Goal: Information Seeking & Learning: Learn about a topic

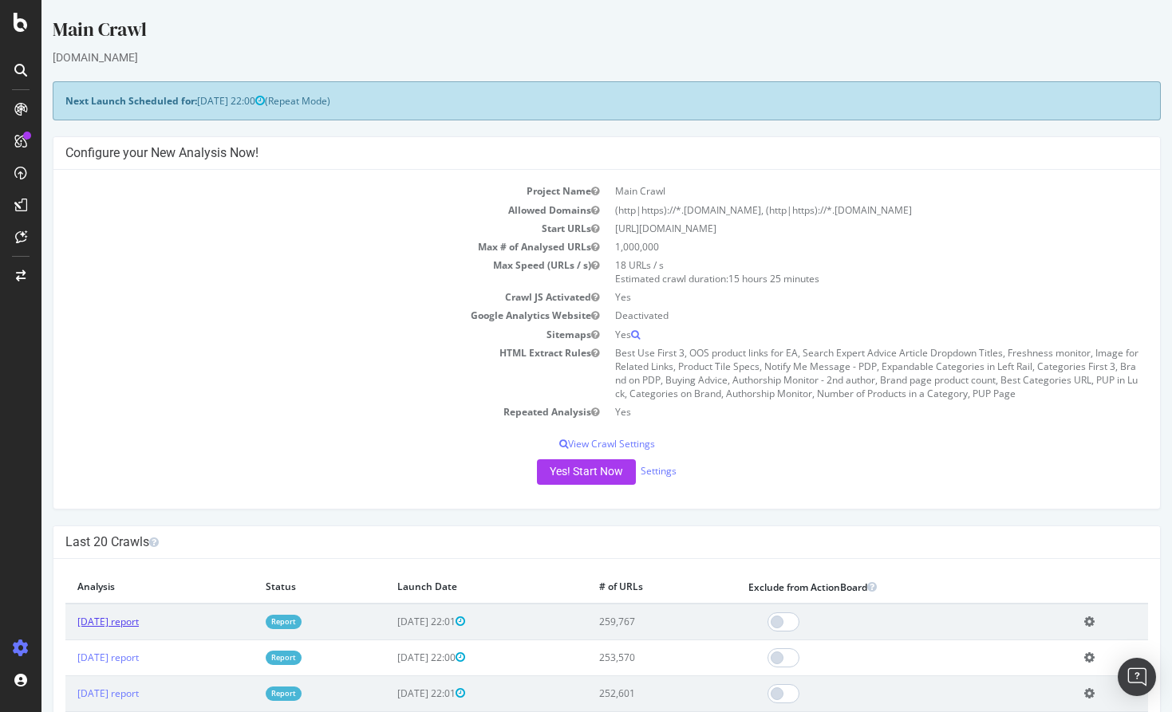
click at [136, 619] on link "[DATE] report" at bounding box center [107, 622] width 61 height 14
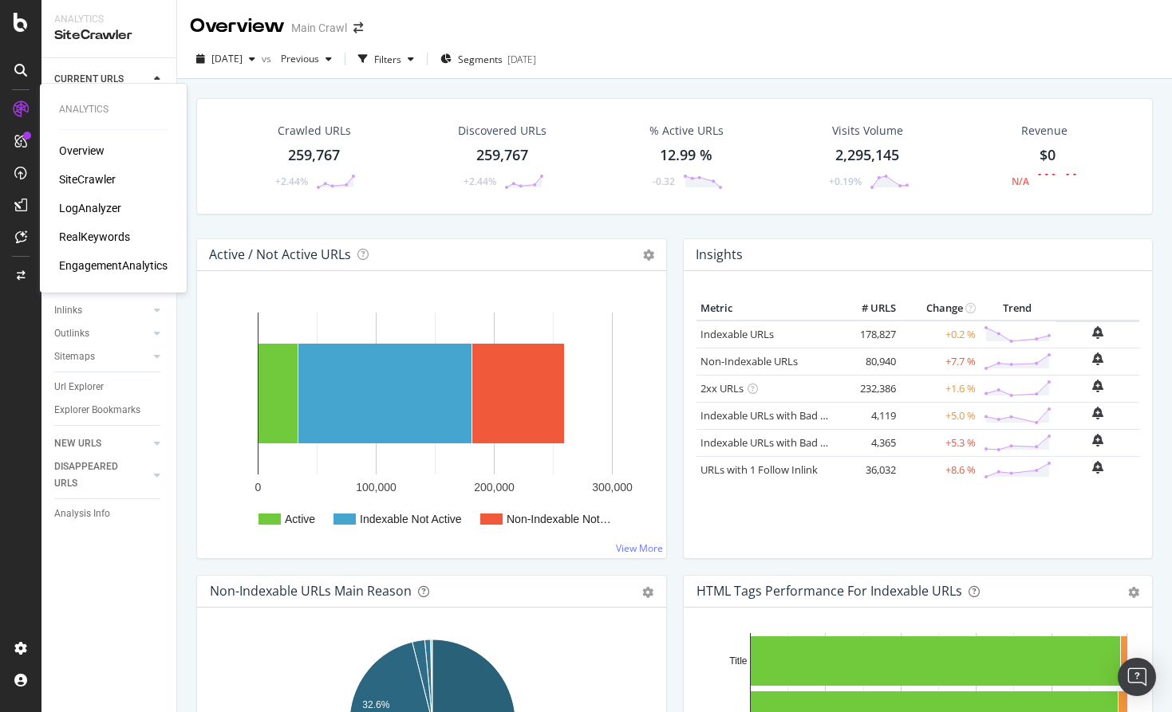
click at [85, 234] on div "RealKeywords" at bounding box center [94, 237] width 71 height 16
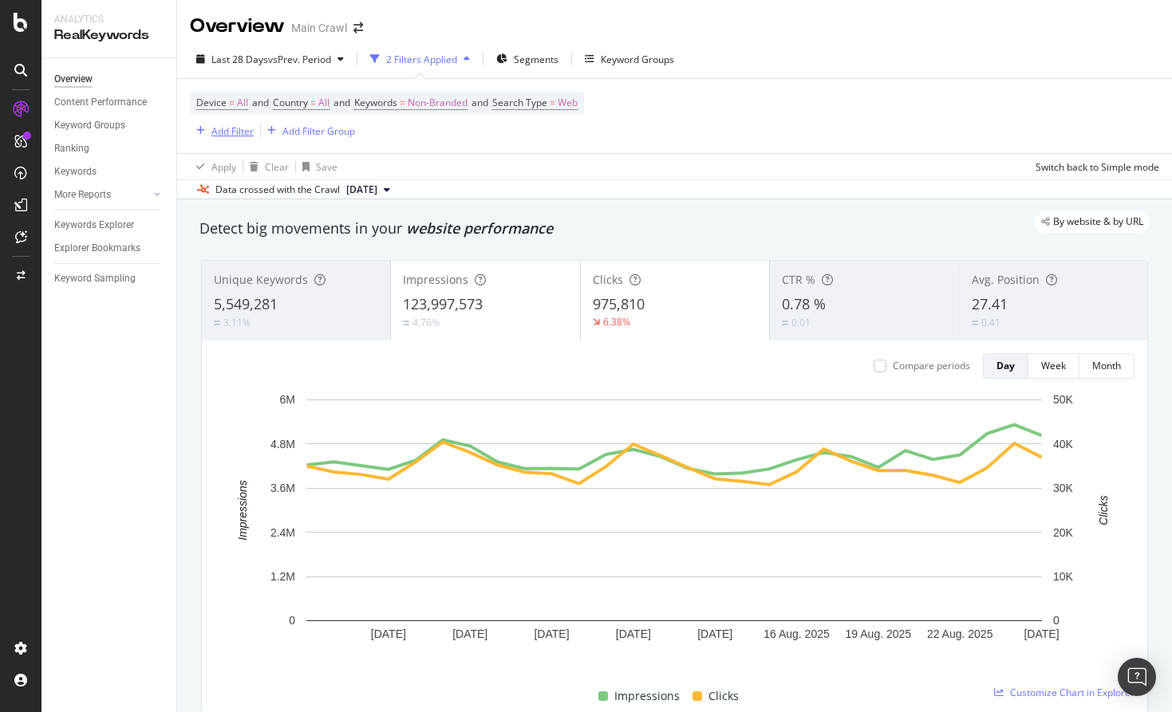
click at [243, 128] on div "Add Filter" at bounding box center [232, 131] width 42 height 14
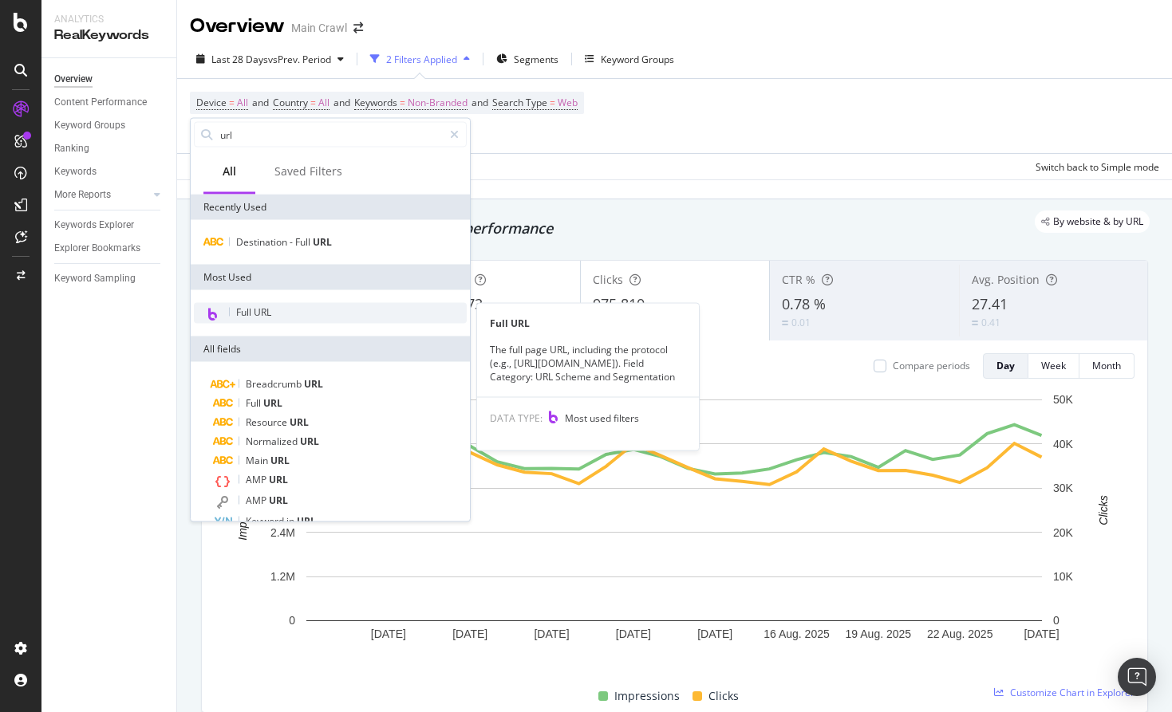
type input "url"
click at [262, 313] on span "Full URL" at bounding box center [253, 312] width 35 height 14
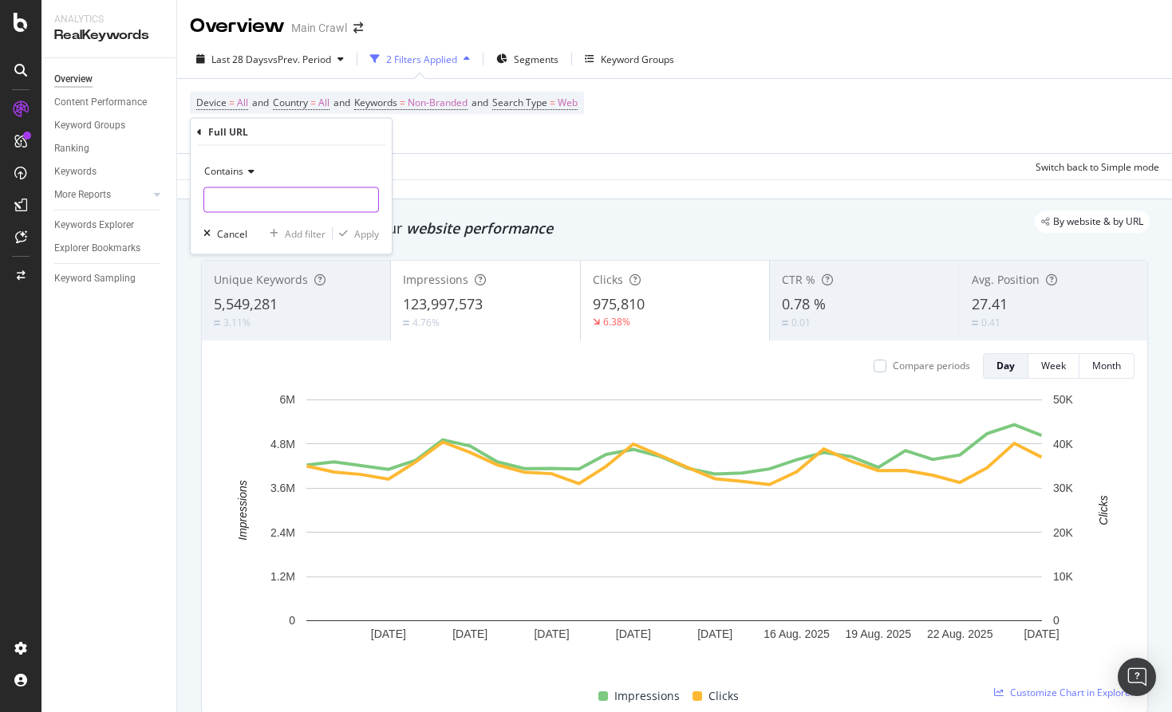
click at [266, 199] on input "text" at bounding box center [291, 200] width 174 height 26
type input "/promotions/anniversary-sale"
click at [352, 239] on div "Apply" at bounding box center [356, 233] width 46 height 14
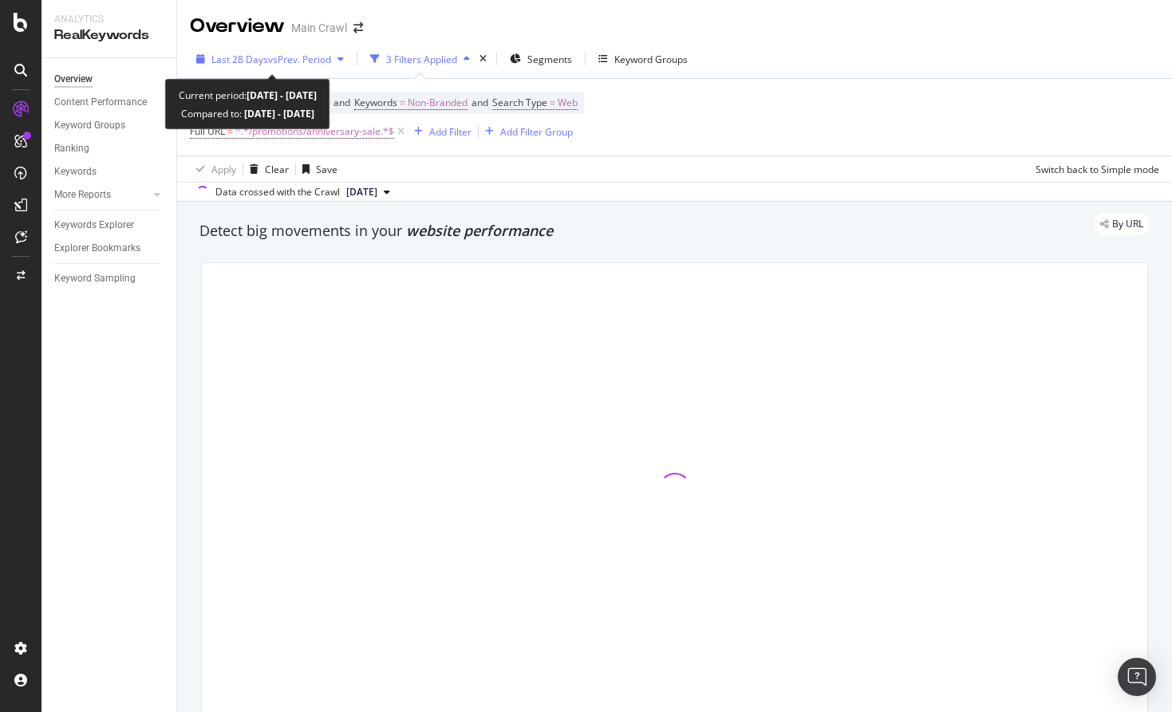
click at [295, 65] on span "vs Prev. Period" at bounding box center [299, 60] width 63 height 14
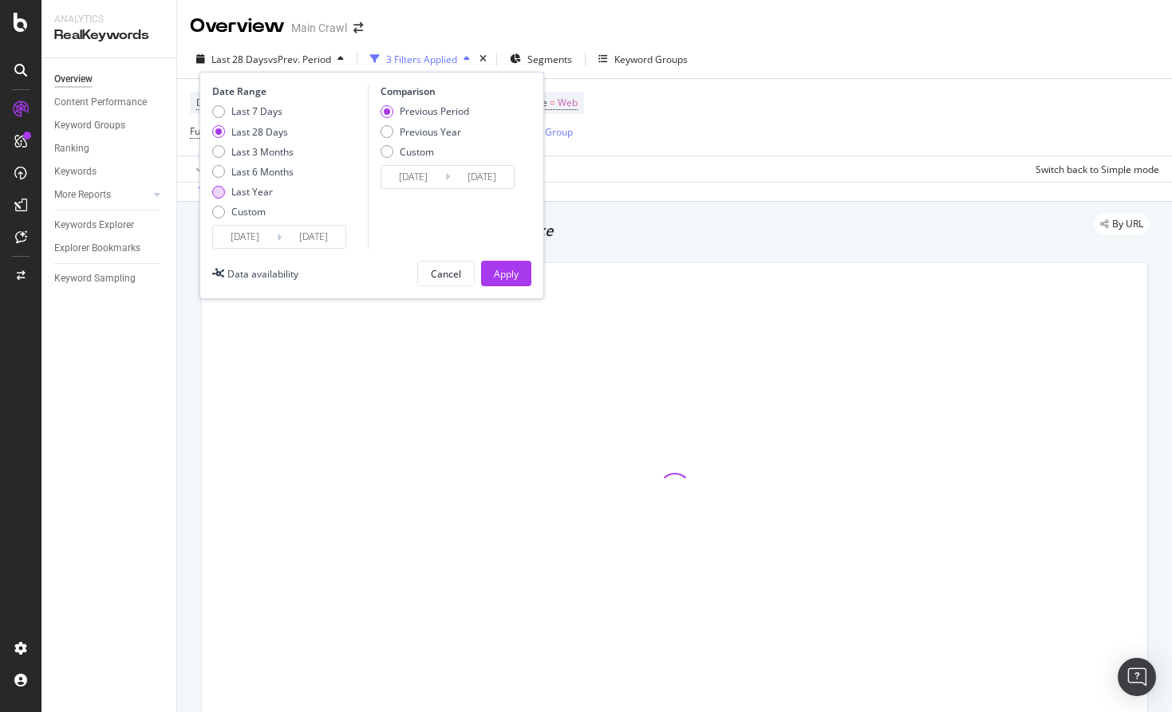
click at [250, 193] on div "Last Year" at bounding box center [251, 192] width 41 height 14
type input "[DATE]"
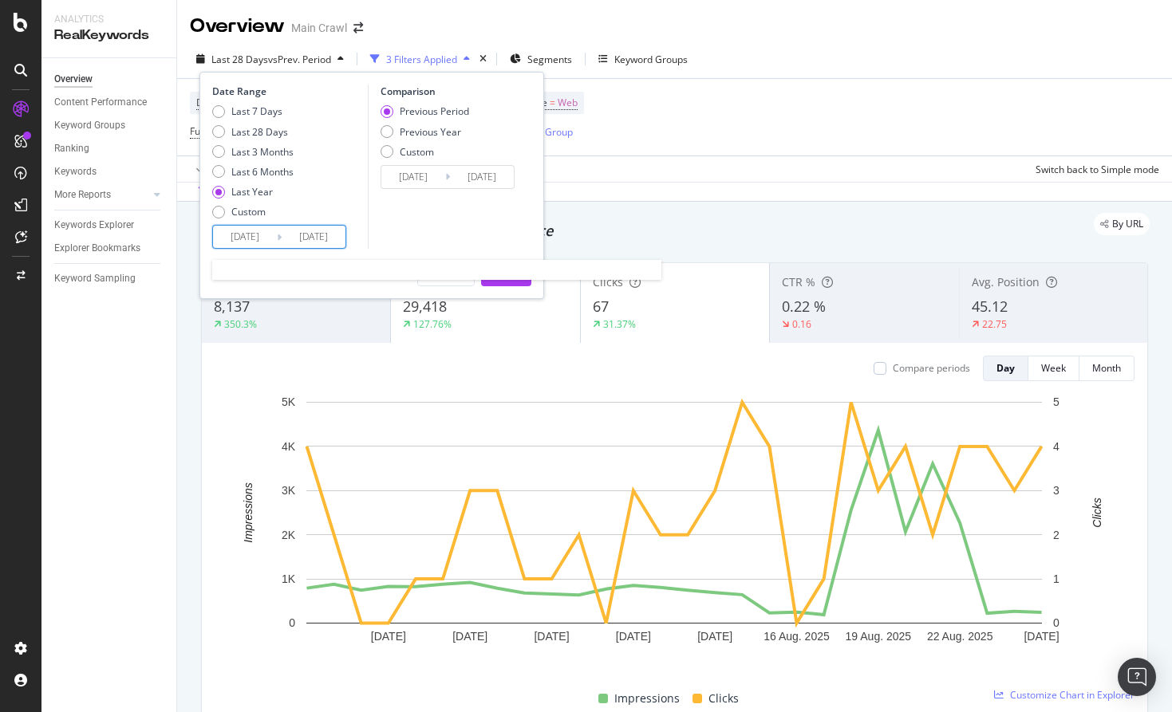
click at [245, 234] on input "[DATE]" at bounding box center [245, 237] width 64 height 22
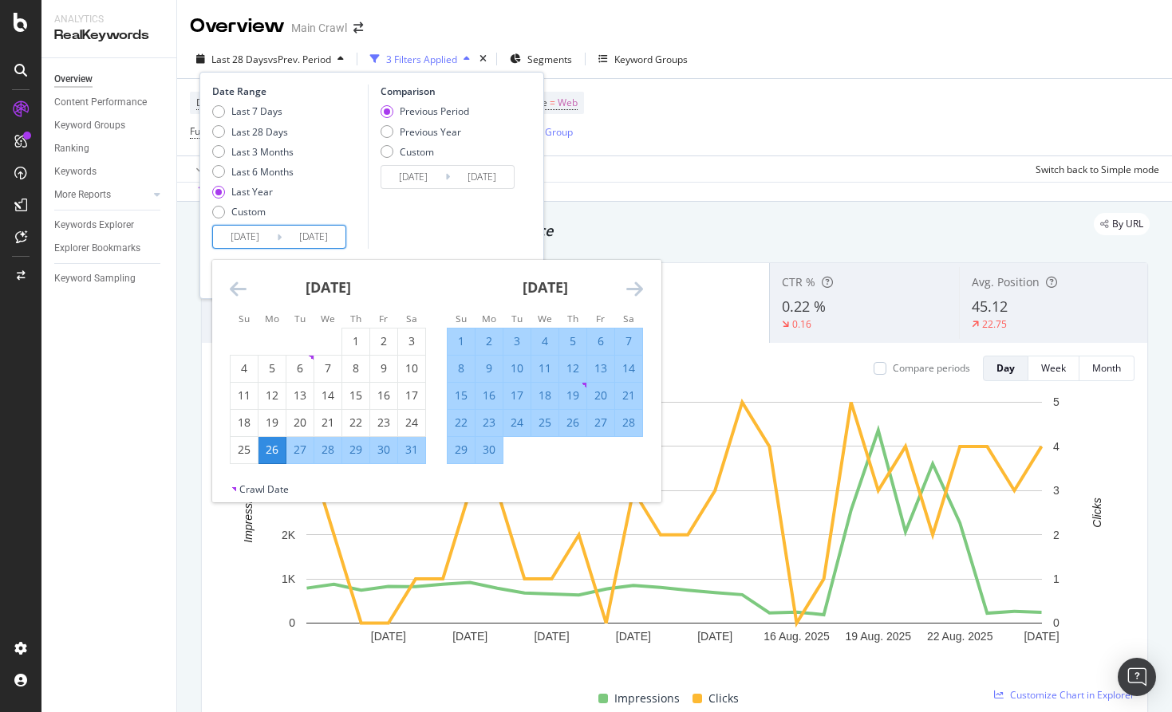
click at [239, 287] on icon "Move backward to switch to the previous month." at bounding box center [238, 288] width 17 height 19
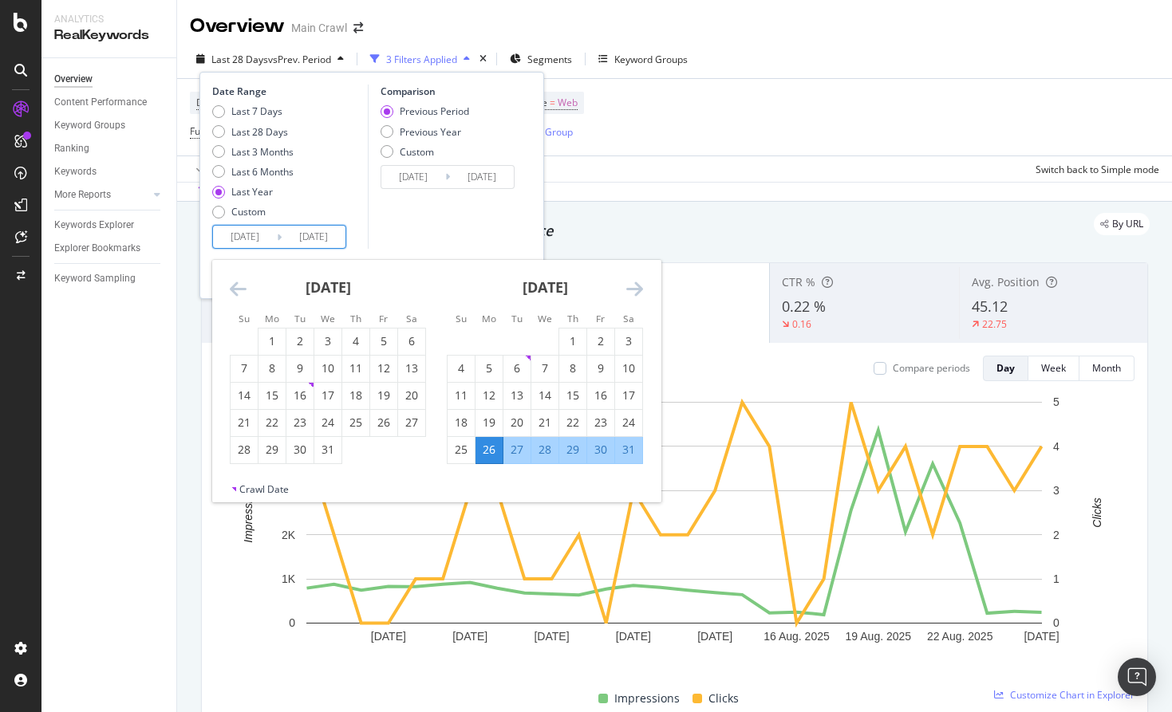
click at [239, 287] on icon "Move backward to switch to the previous month." at bounding box center [238, 288] width 17 height 19
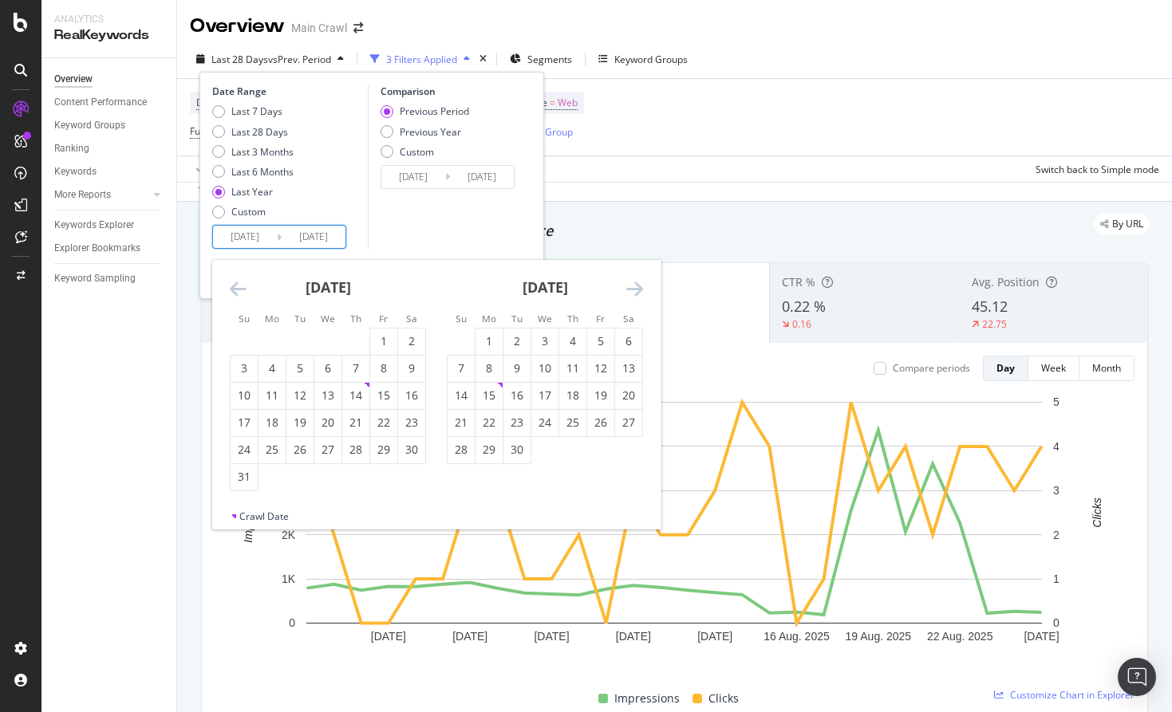
click at [239, 287] on icon "Move backward to switch to the previous month." at bounding box center [238, 288] width 17 height 19
click at [274, 332] on div "1" at bounding box center [271, 342] width 27 height 26
type input "[DATE]"
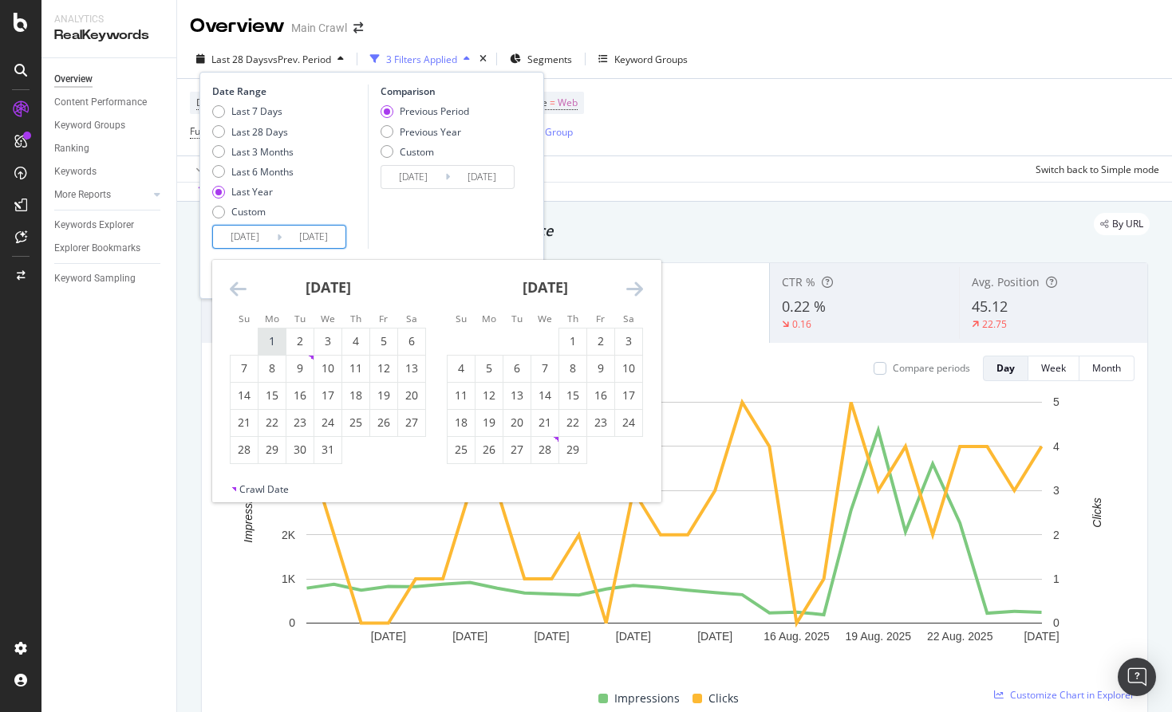
type input "[DATE]"
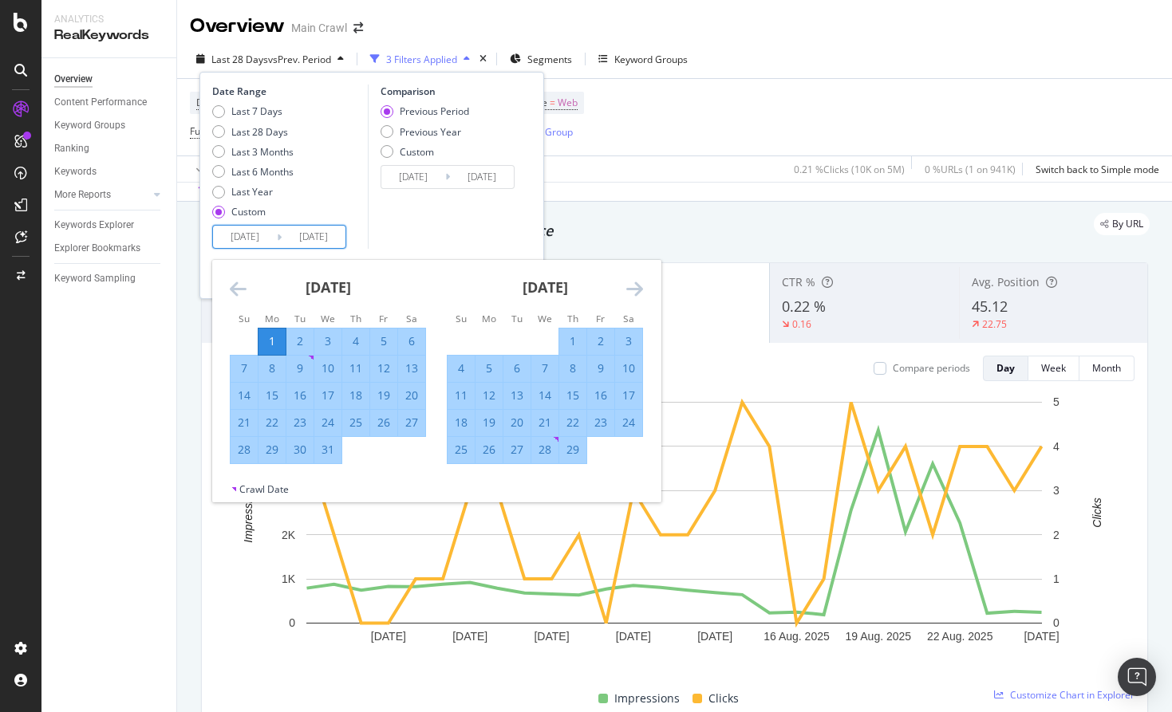
click at [624, 289] on div "[DATE]" at bounding box center [545, 294] width 196 height 68
click at [630, 288] on icon "Move forward to switch to the next month." at bounding box center [634, 288] width 17 height 19
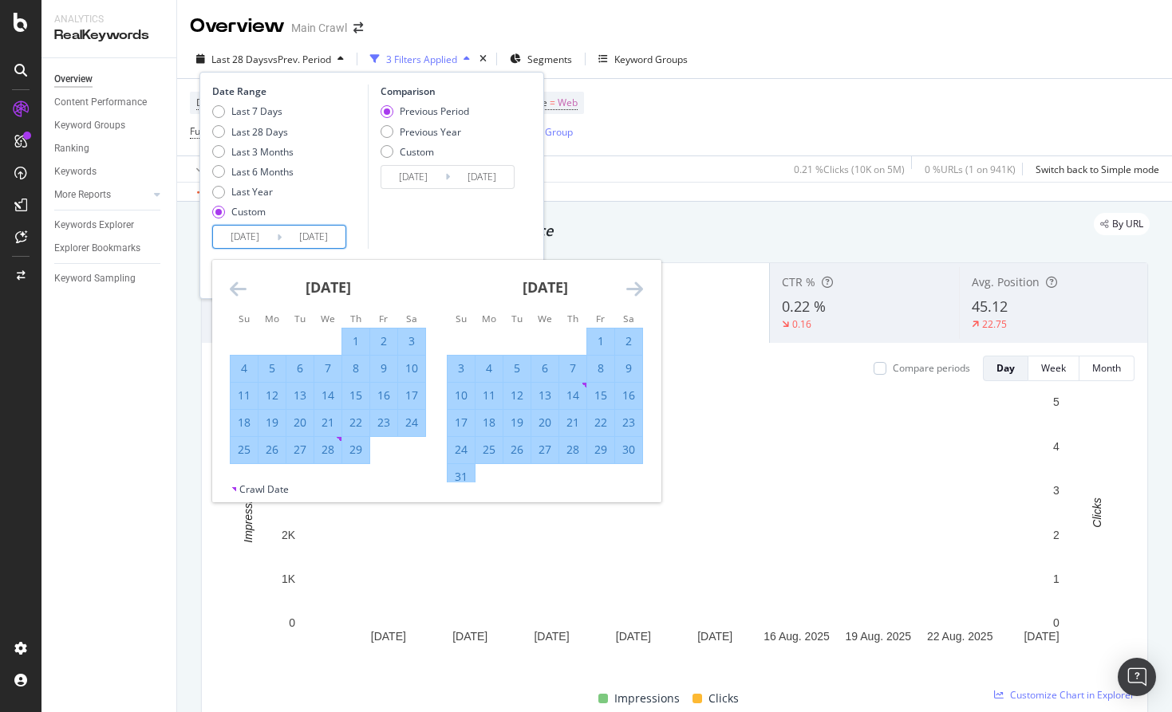
click at [630, 288] on icon "Move forward to switch to the next month." at bounding box center [634, 288] width 17 height 19
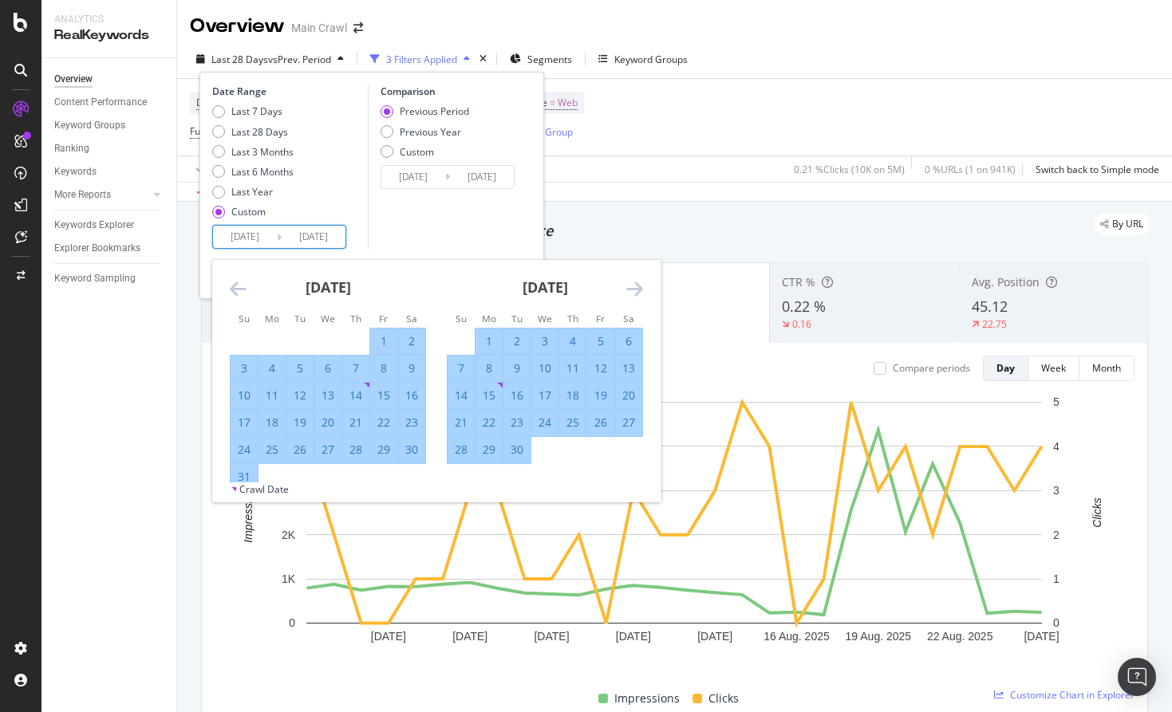
click at [630, 288] on icon "Move forward to switch to the next month." at bounding box center [634, 288] width 17 height 19
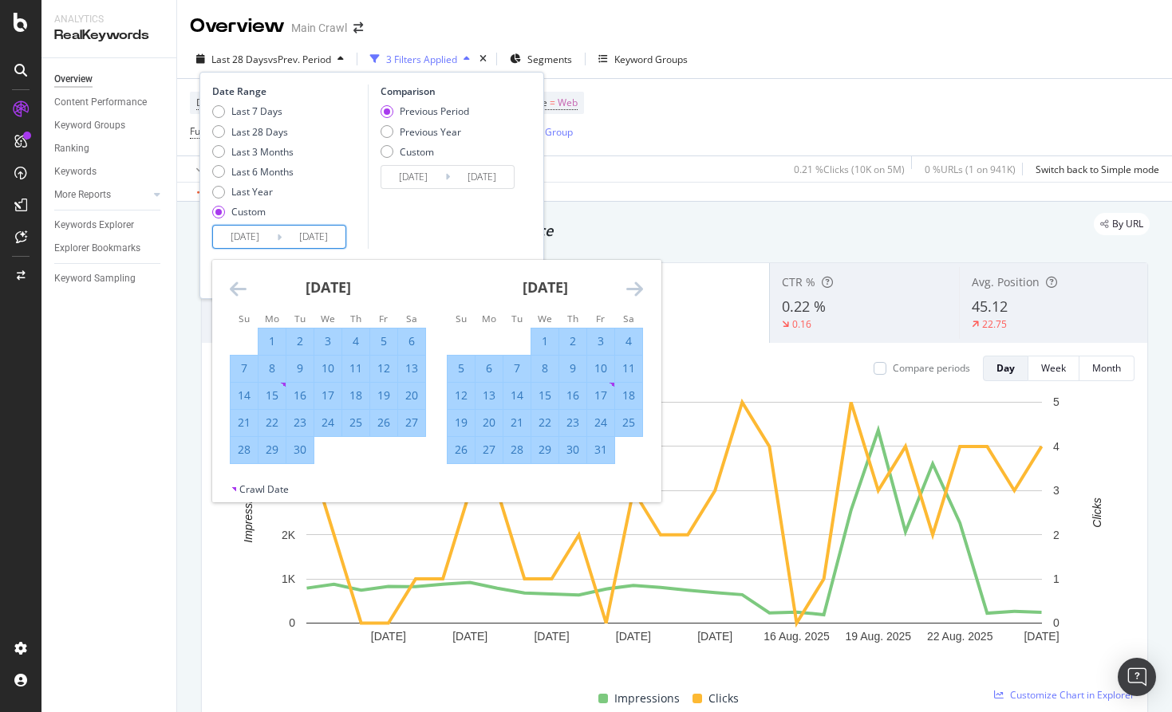
click at [630, 288] on icon "Move forward to switch to the next month." at bounding box center [634, 288] width 17 height 19
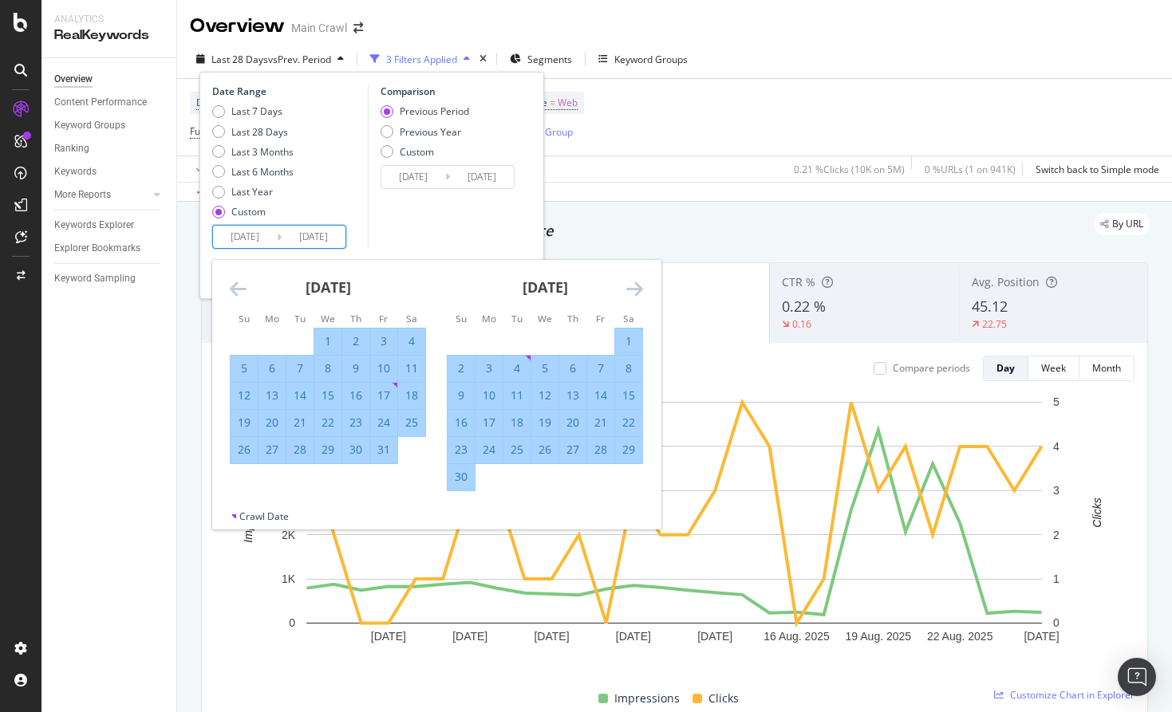
click at [630, 288] on icon "Move forward to switch to the next month." at bounding box center [634, 288] width 17 height 19
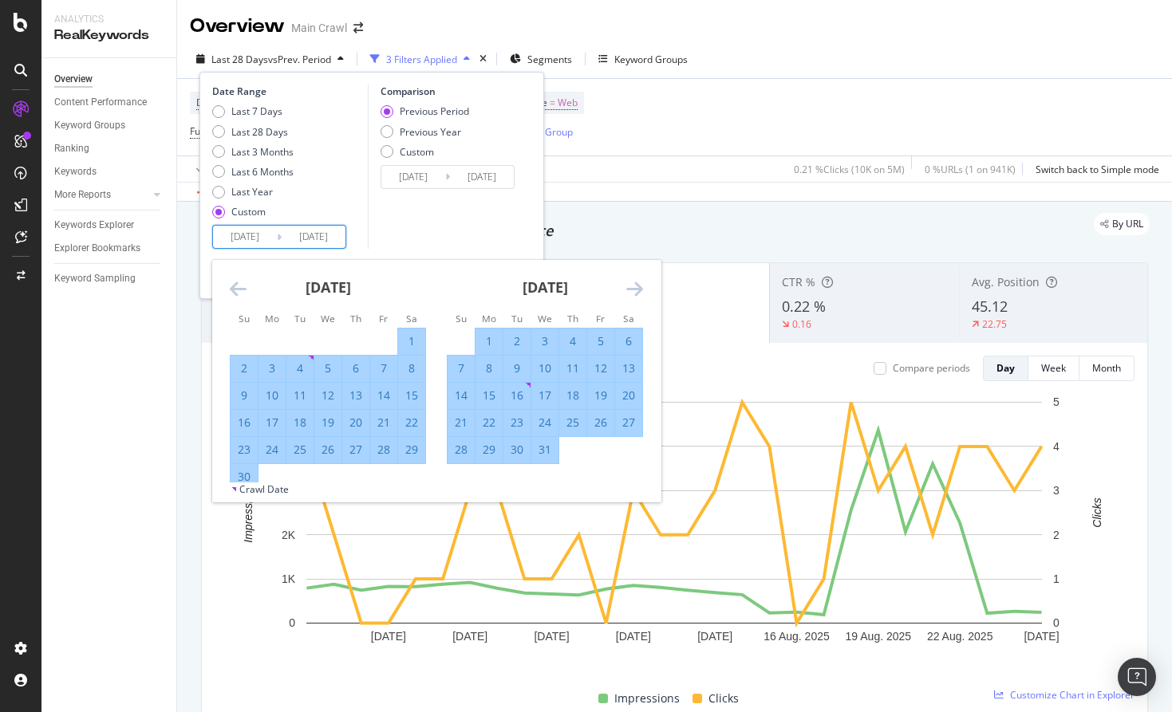
click at [630, 288] on icon "Move forward to switch to the next month." at bounding box center [634, 288] width 17 height 19
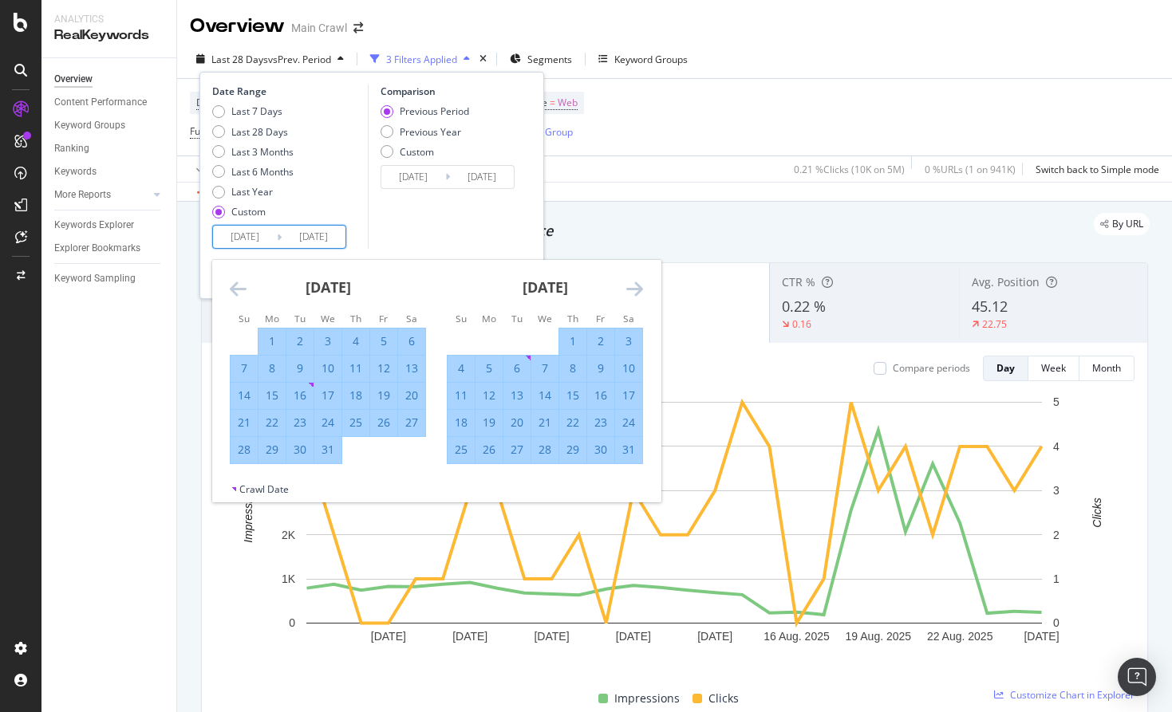
click at [630, 288] on icon "Move forward to switch to the next month." at bounding box center [634, 288] width 17 height 19
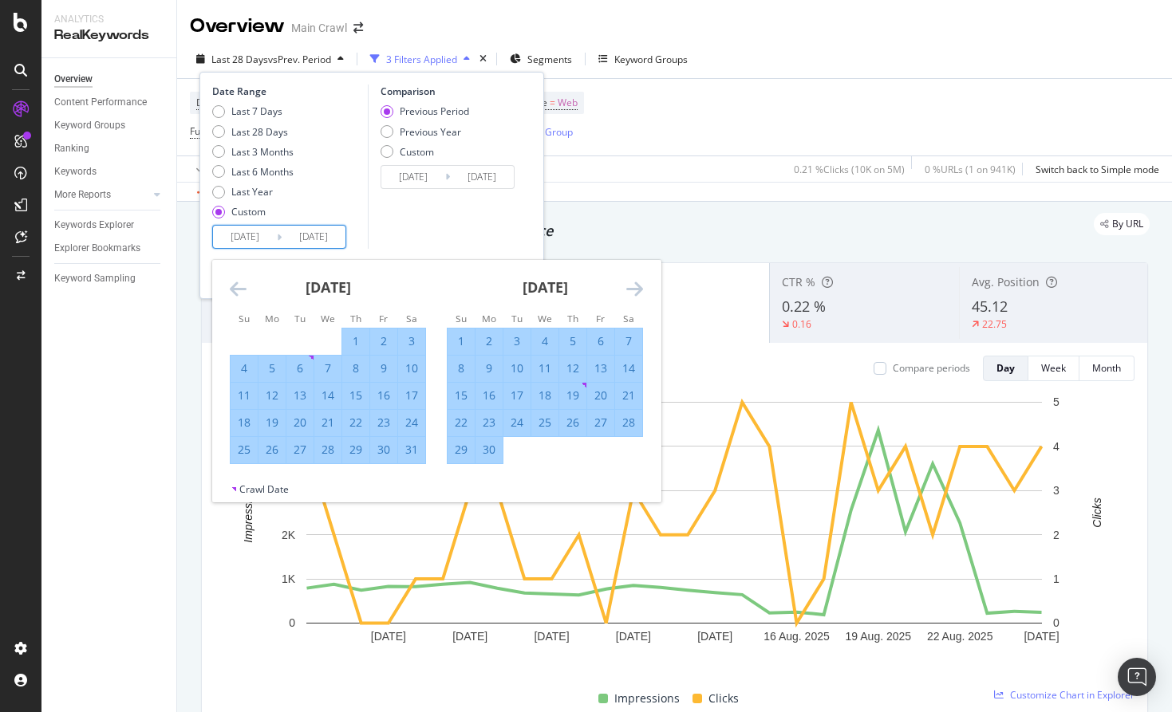
click at [630, 288] on icon "Move forward to switch to the next month." at bounding box center [634, 288] width 17 height 19
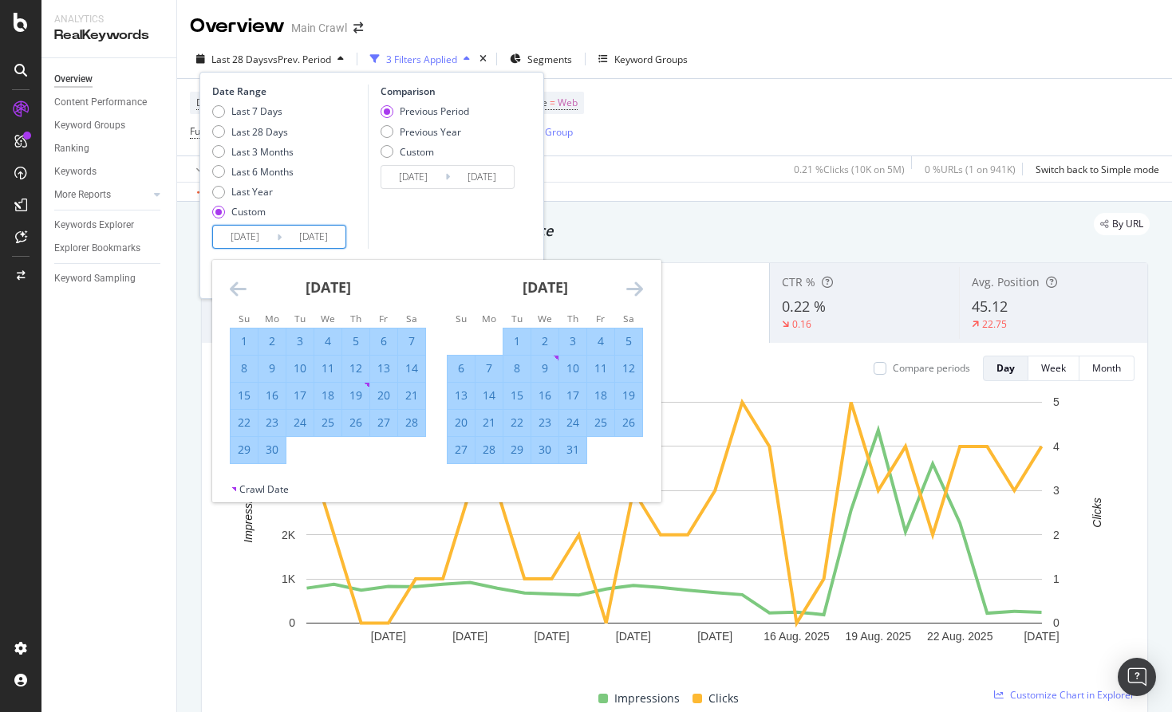
click at [630, 288] on icon "Move forward to switch to the next month." at bounding box center [634, 288] width 17 height 19
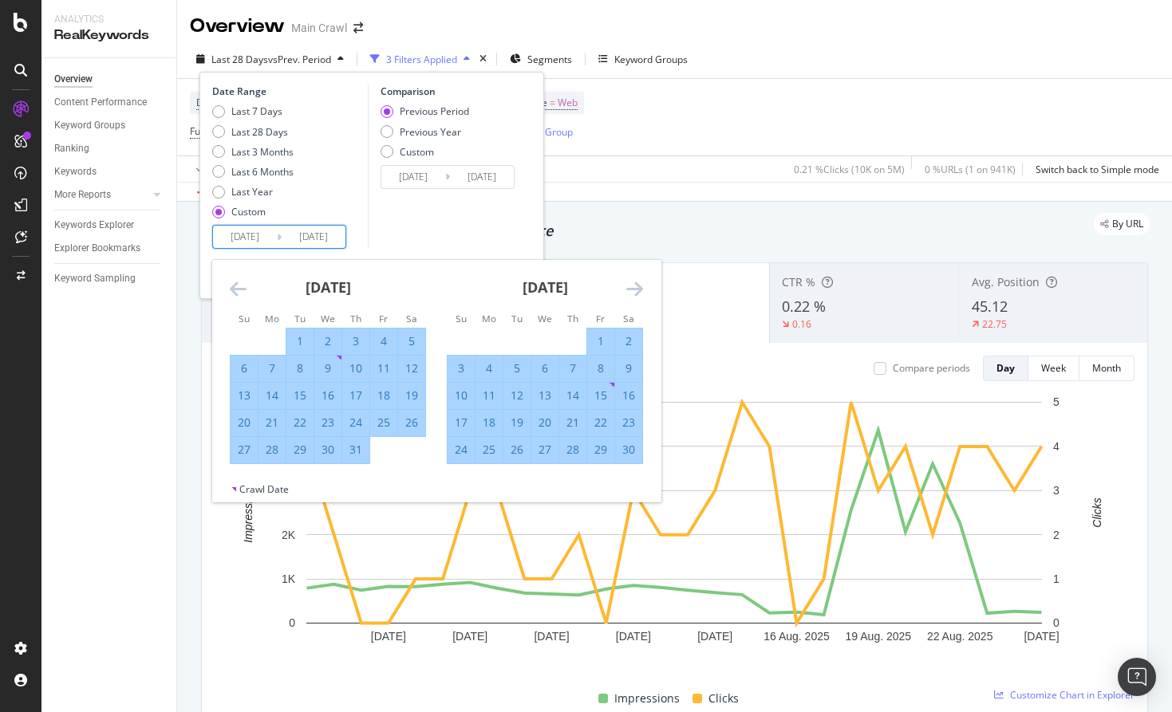
click at [630, 288] on icon "Move forward to switch to the next month." at bounding box center [634, 288] width 17 height 19
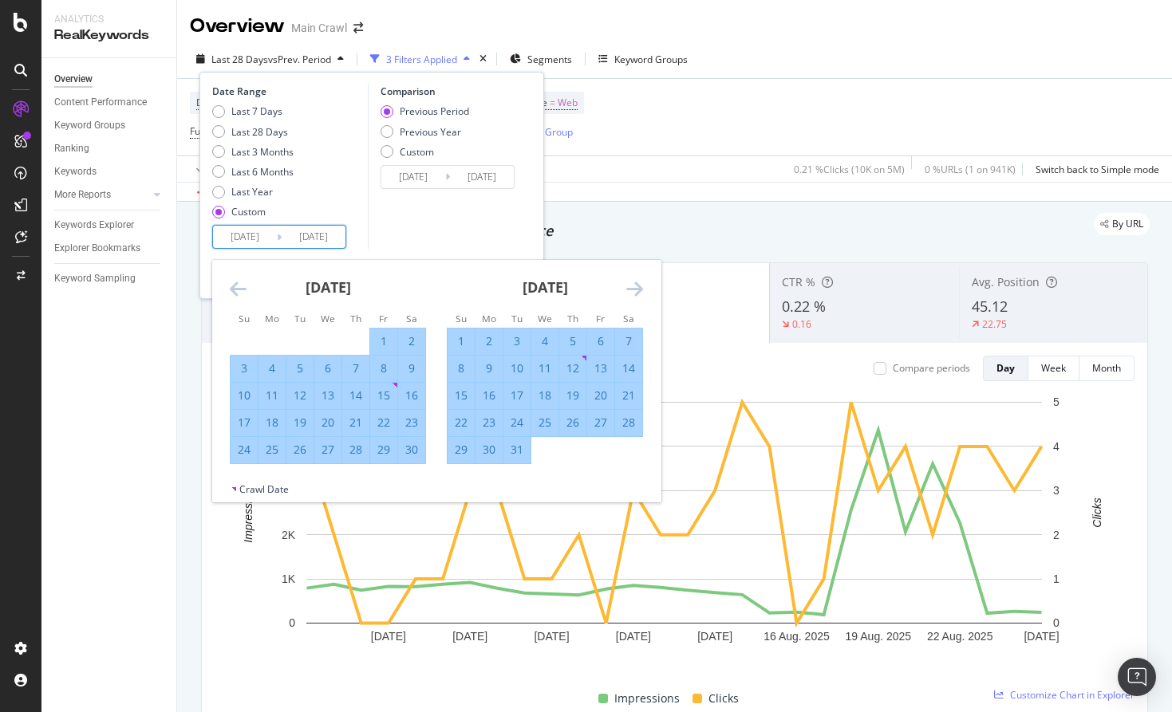
click at [518, 446] on div "31" at bounding box center [516, 450] width 27 height 16
type input "[DATE]"
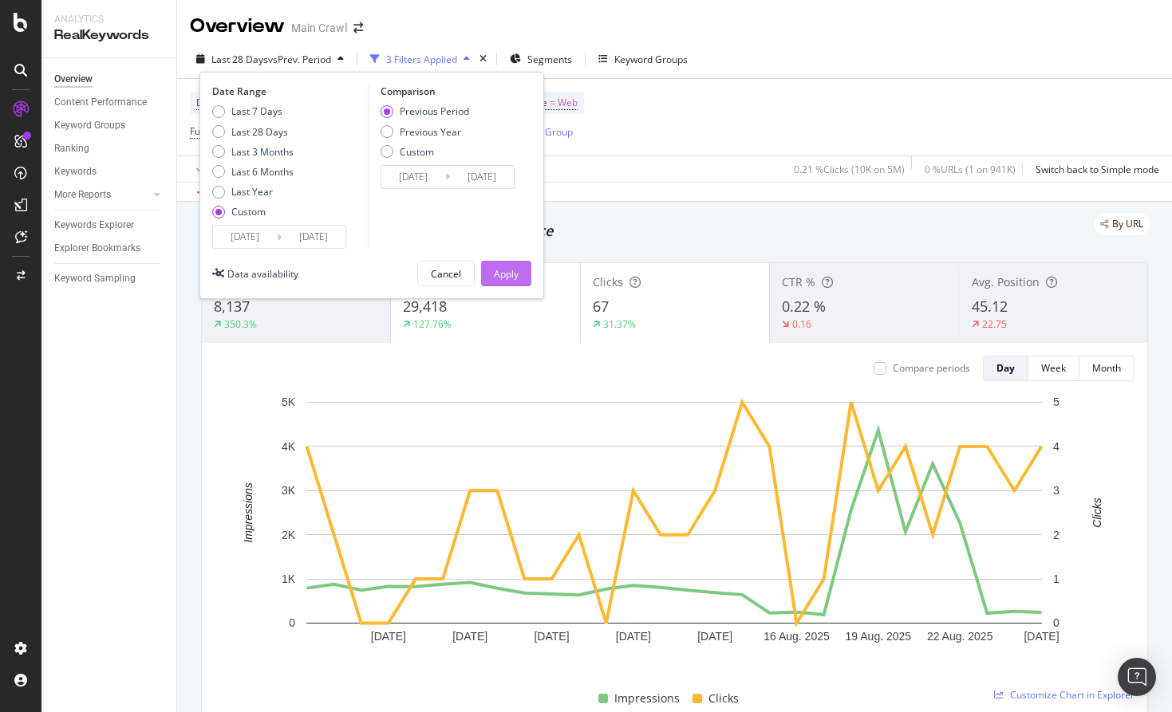
click at [510, 278] on div "Apply" at bounding box center [506, 274] width 25 height 14
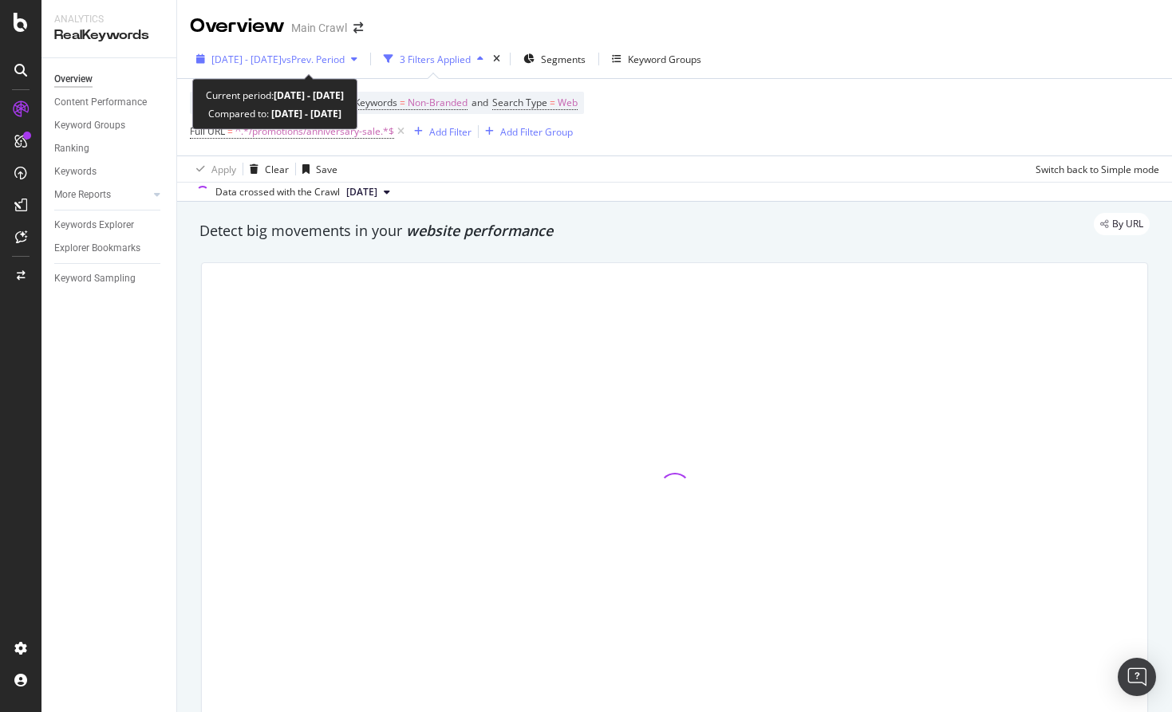
click at [282, 60] on span "[DATE] - [DATE]" at bounding box center [246, 60] width 70 height 14
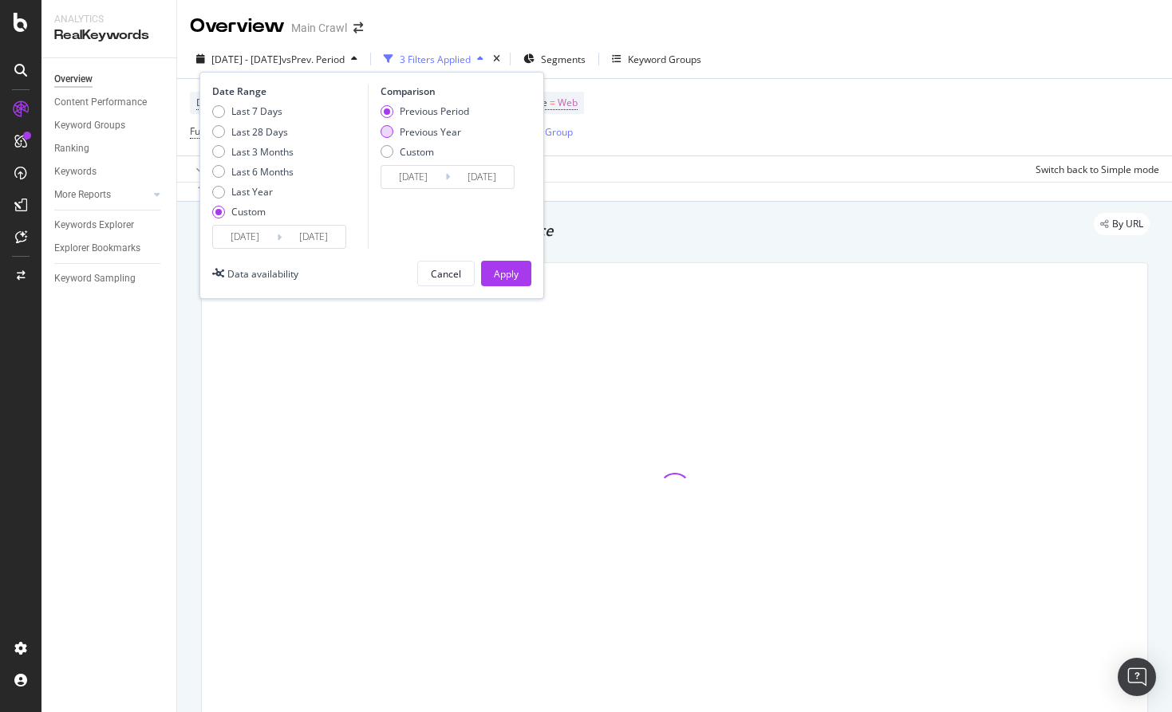
click at [389, 128] on div "Previous Year" at bounding box center [386, 131] width 13 height 13
type input "[DATE]"
click at [505, 275] on div "Apply" at bounding box center [506, 274] width 25 height 14
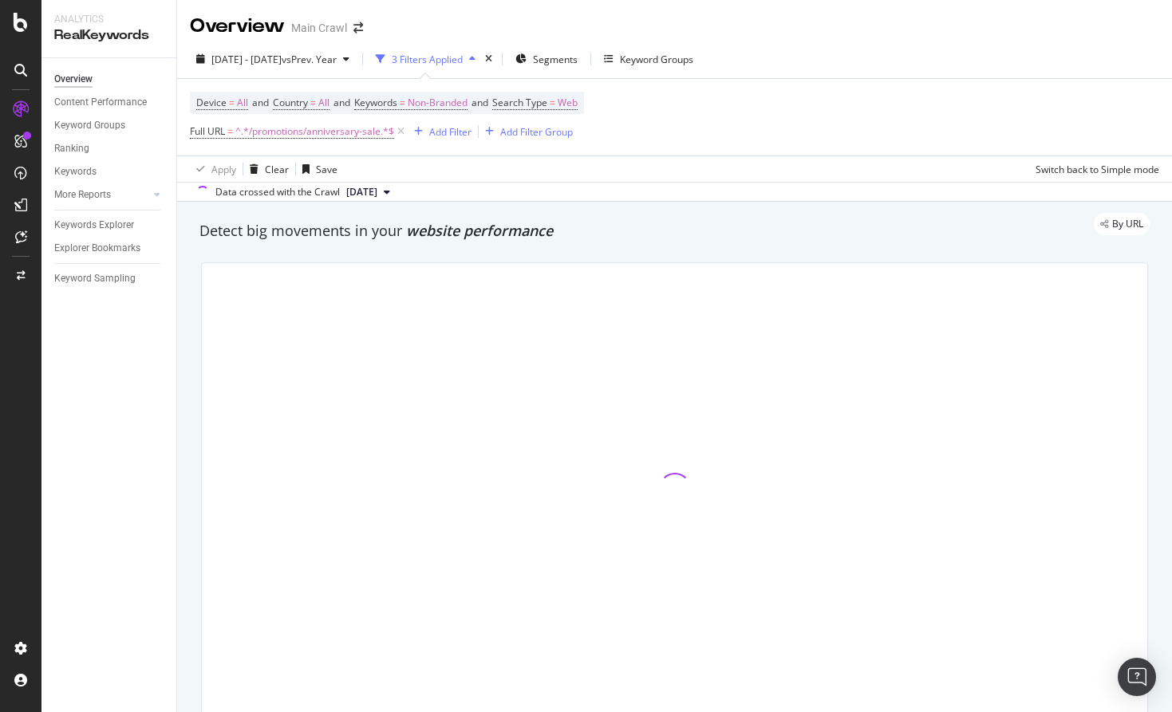
click at [891, 103] on div "Device = All and Country = All and Keywords = Non-Branded and Search Type = Web…" at bounding box center [674, 117] width 969 height 77
click at [948, 52] on div "[DATE] - [DATE] vs Prev. Year 3 Filters Applied Segments Keyword Groups" at bounding box center [674, 62] width 994 height 32
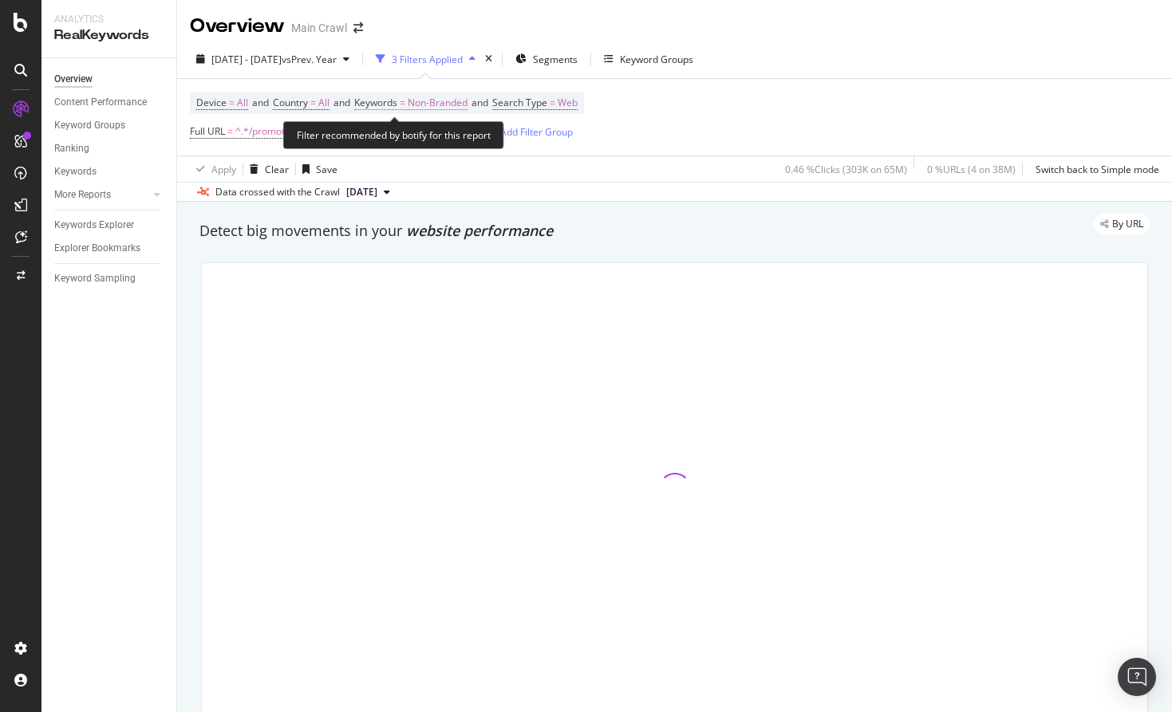
click at [419, 102] on span "Non-Branded" at bounding box center [438, 103] width 60 height 22
click at [632, 215] on div "By URL" at bounding box center [666, 224] width 966 height 22
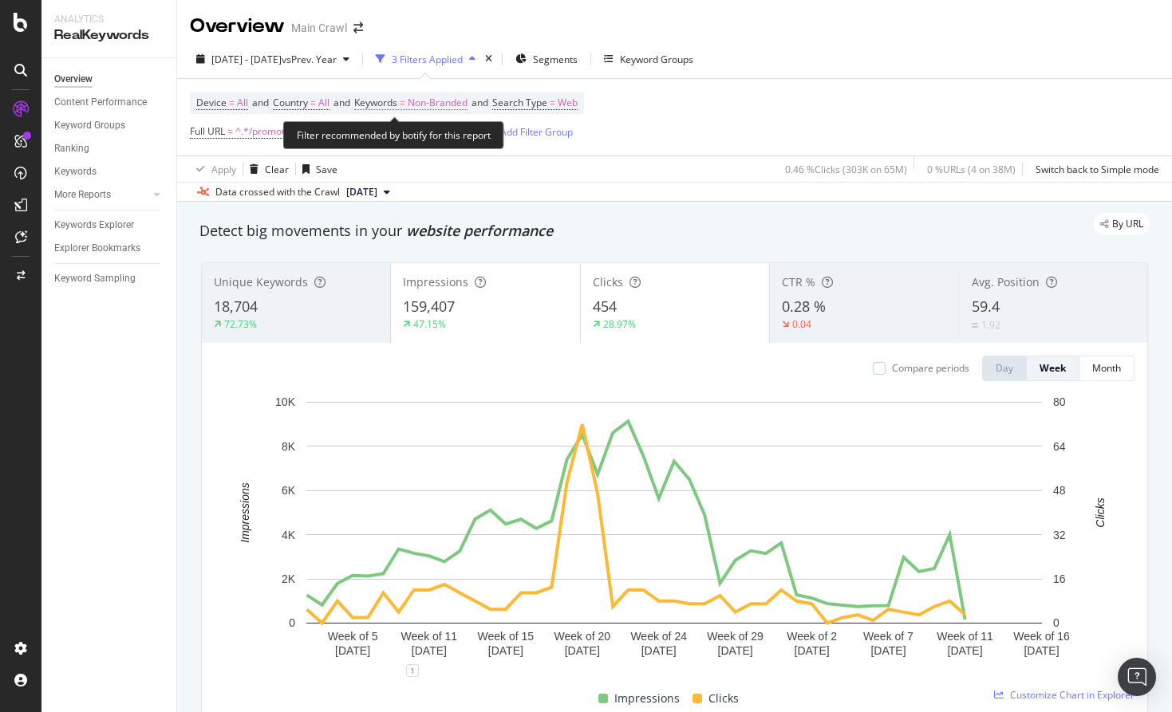
click at [467, 99] on span "Non-Branded" at bounding box center [438, 103] width 60 height 22
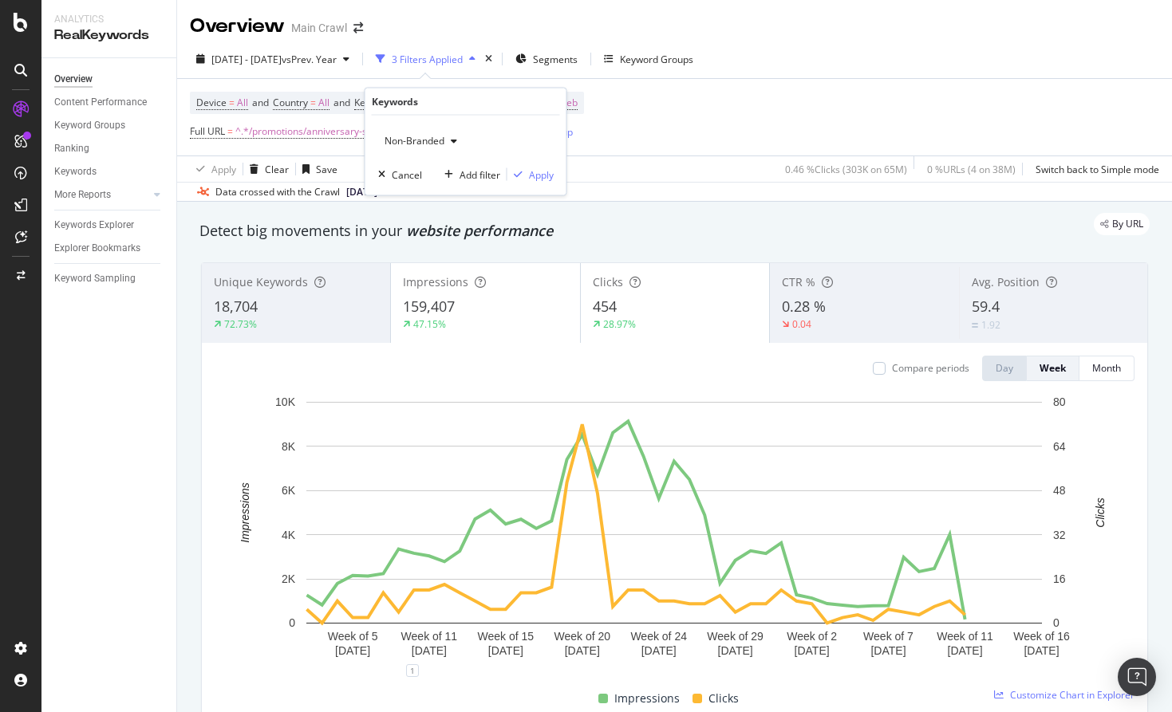
click at [442, 143] on span "Non-Branded" at bounding box center [411, 141] width 66 height 14
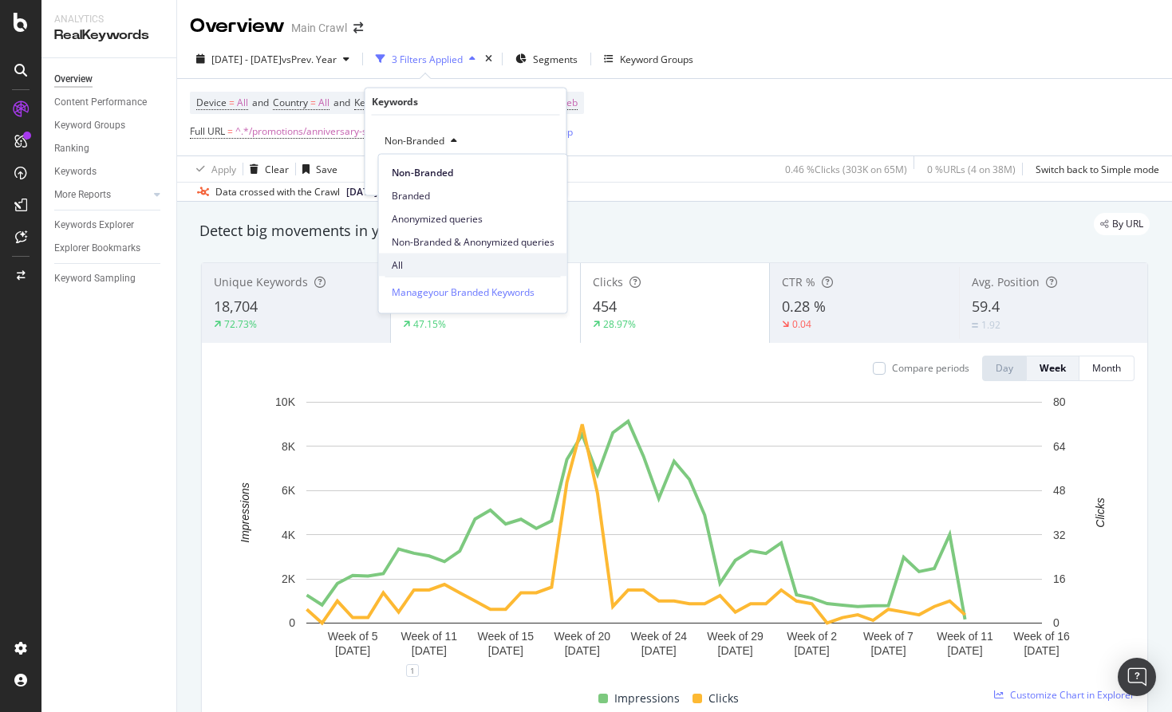
click at [413, 264] on span "All" at bounding box center [473, 265] width 163 height 14
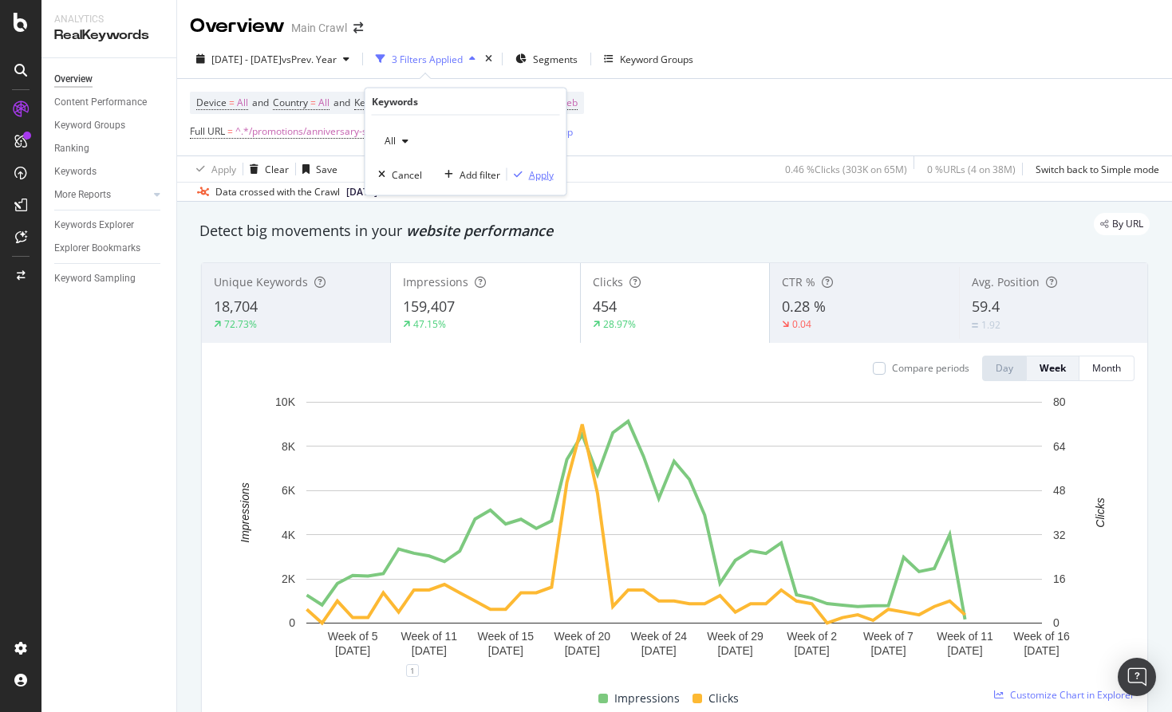
click at [538, 177] on div "Apply" at bounding box center [541, 174] width 25 height 14
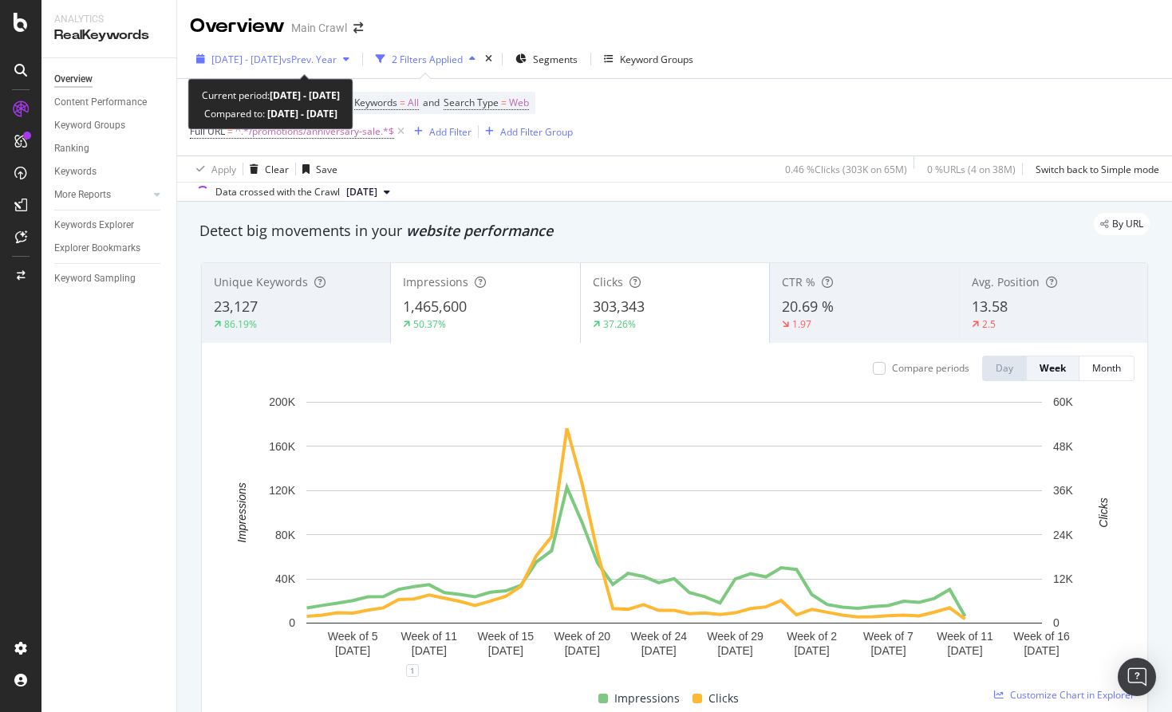
click at [337, 57] on span "vs Prev. Year" at bounding box center [309, 60] width 55 height 14
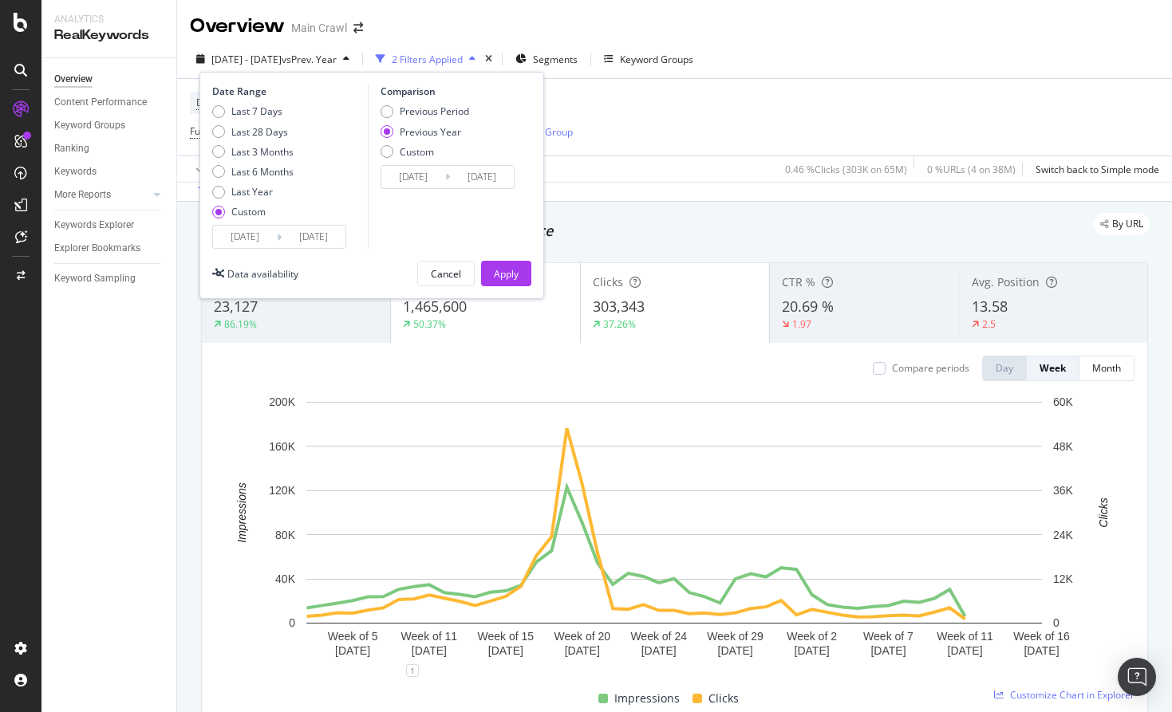
click at [678, 135] on div "Device = All and Country = All and Keywords = All and Search Type = Web Full UR…" at bounding box center [674, 117] width 969 height 77
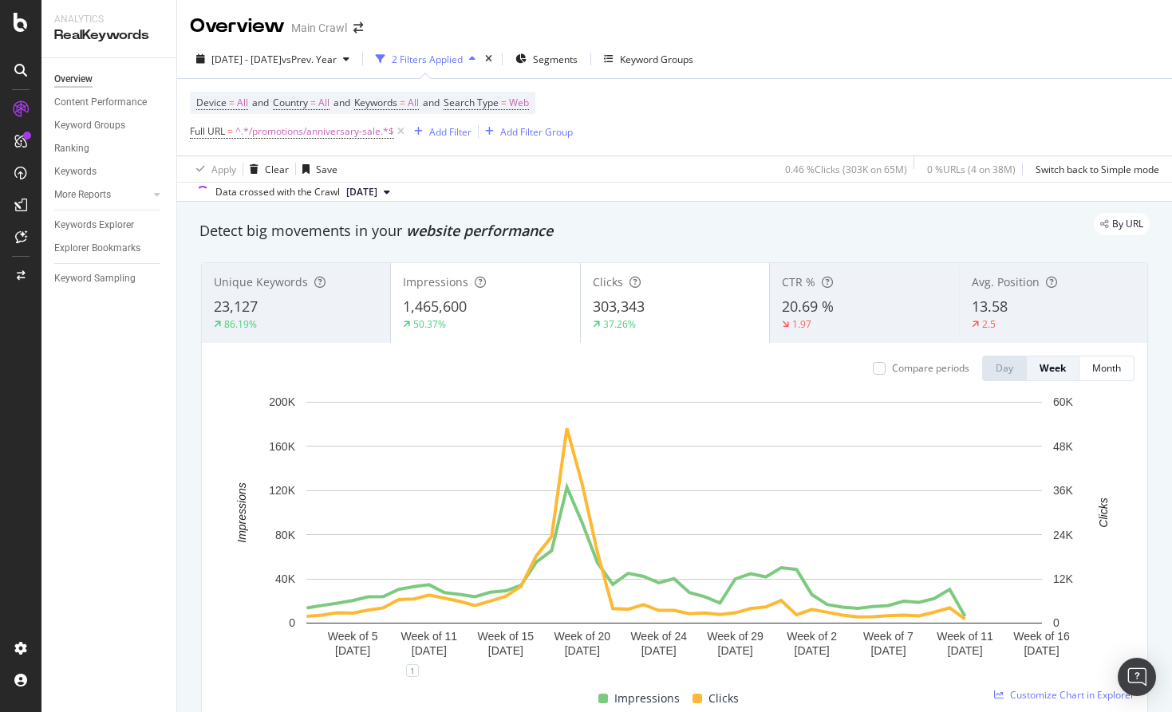
click at [597, 215] on div "By URL" at bounding box center [666, 224] width 966 height 22
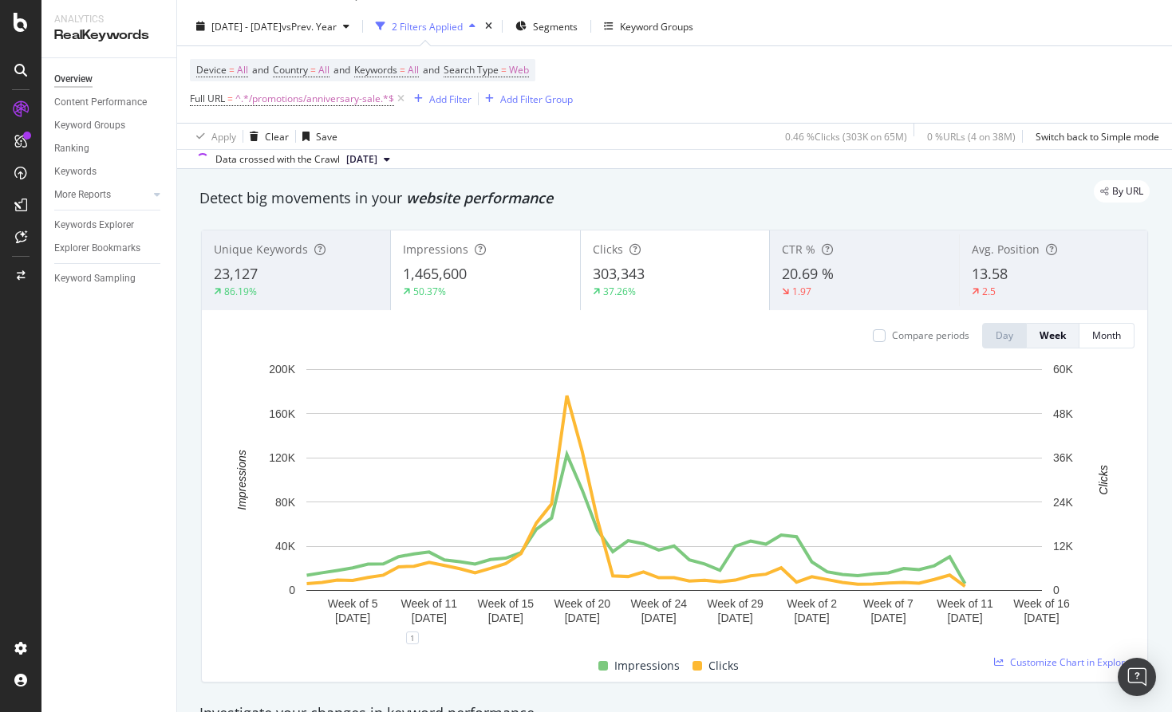
scroll to position [36, 0]
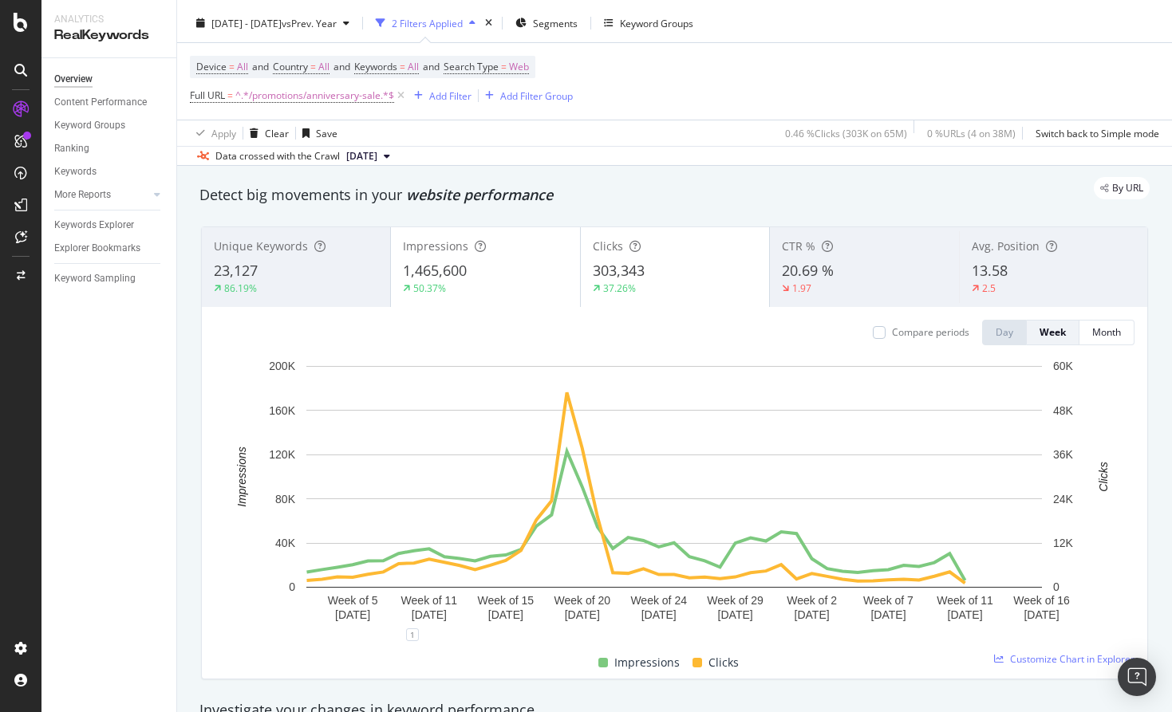
click at [557, 183] on div "By URL" at bounding box center [666, 188] width 966 height 22
